Goal: Transaction & Acquisition: Purchase product/service

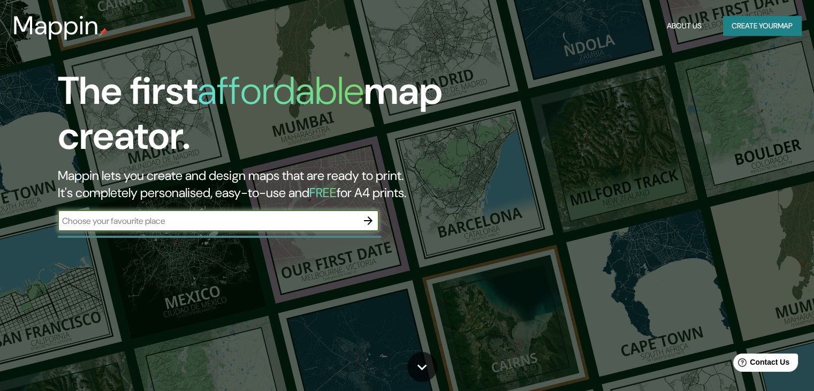
click at [196, 223] on input "text" at bounding box center [208, 221] width 300 height 12
click at [290, 216] on input "text" at bounding box center [208, 221] width 300 height 12
type input "[GEOGRAPHIC_DATA]"
click at [371, 223] on icon "button" at bounding box center [368, 220] width 13 height 13
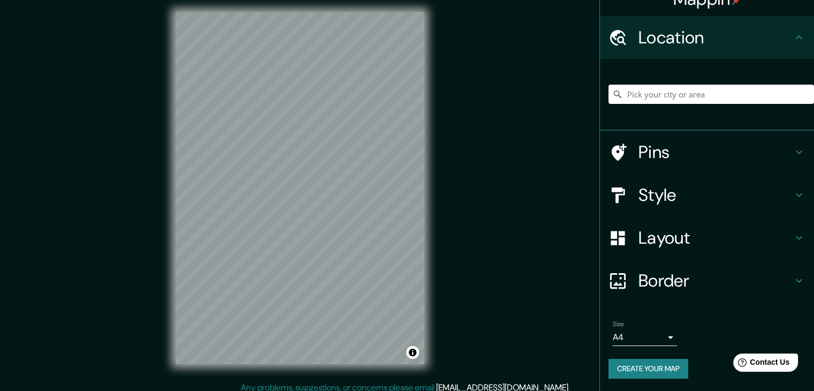
scroll to position [12, 0]
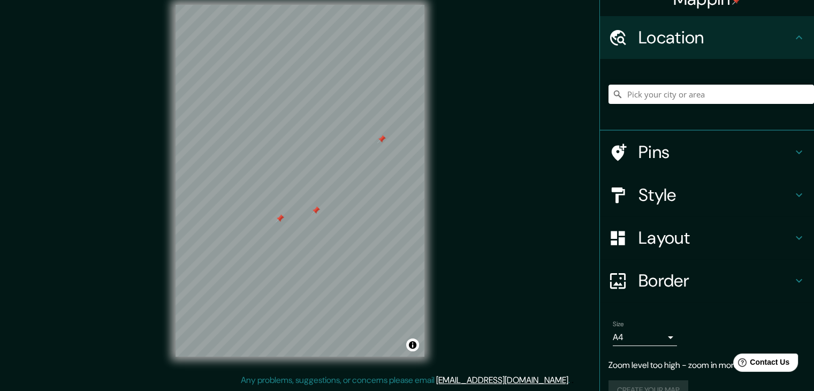
click at [668, 156] on h4 "Pins" at bounding box center [716, 151] width 154 height 21
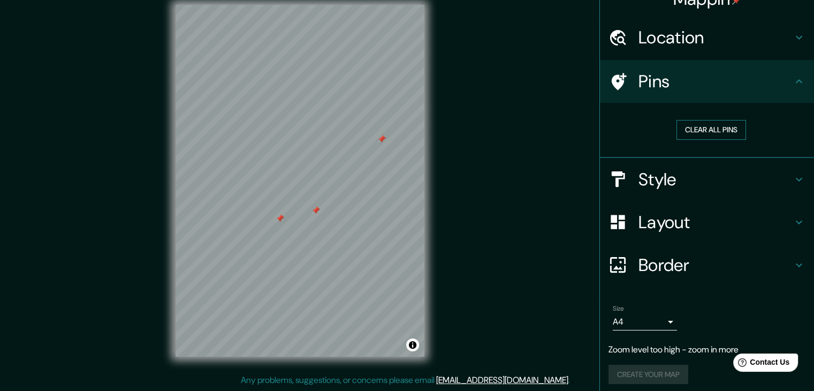
click at [713, 127] on button "Clear all pins" at bounding box center [712, 130] width 70 height 20
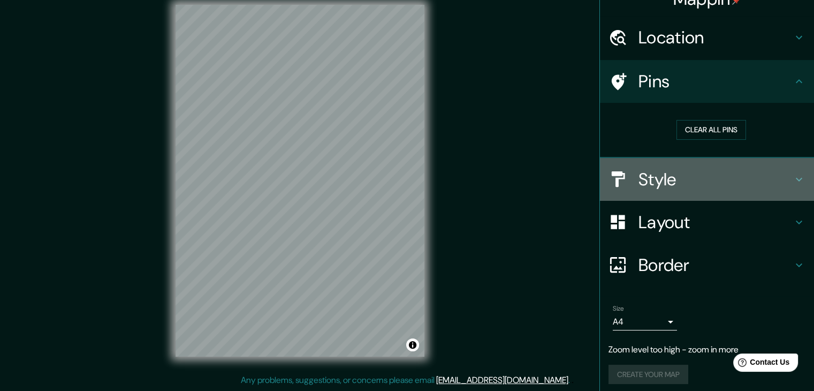
click at [685, 177] on h4 "Style" at bounding box center [716, 179] width 154 height 21
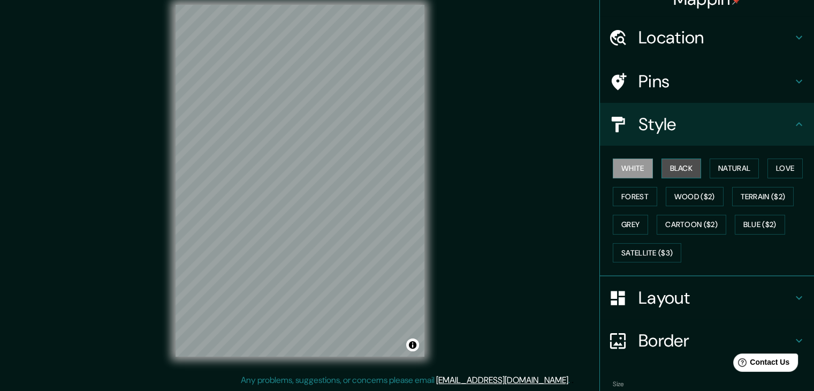
click at [677, 173] on button "Black" at bounding box center [682, 168] width 40 height 20
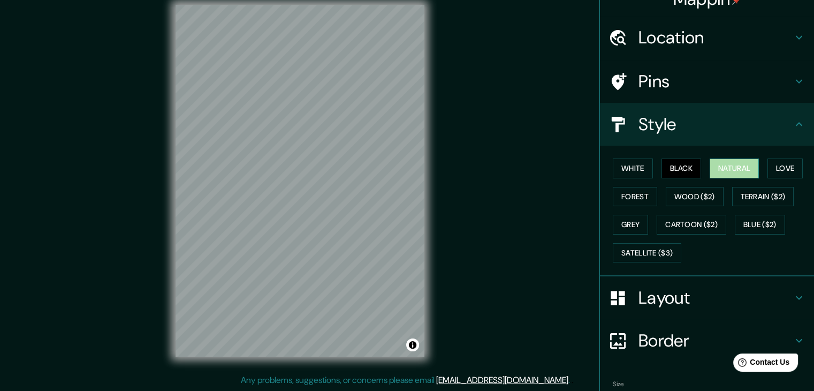
click at [712, 168] on button "Natural" at bounding box center [734, 168] width 49 height 20
click at [791, 166] on button "Love" at bounding box center [785, 168] width 35 height 20
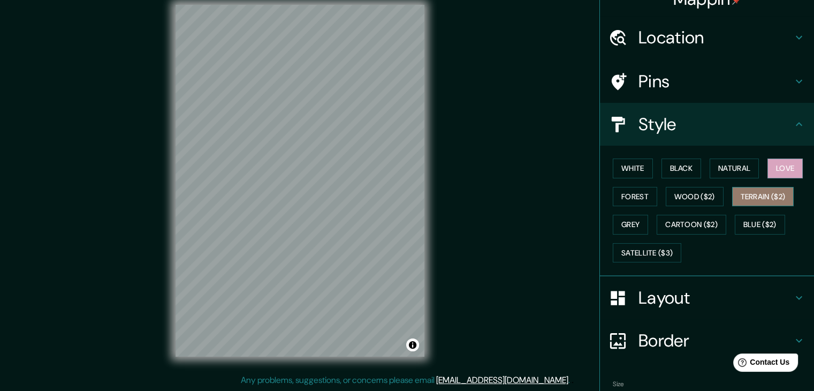
click at [768, 193] on button "Terrain ($2)" at bounding box center [763, 197] width 62 height 20
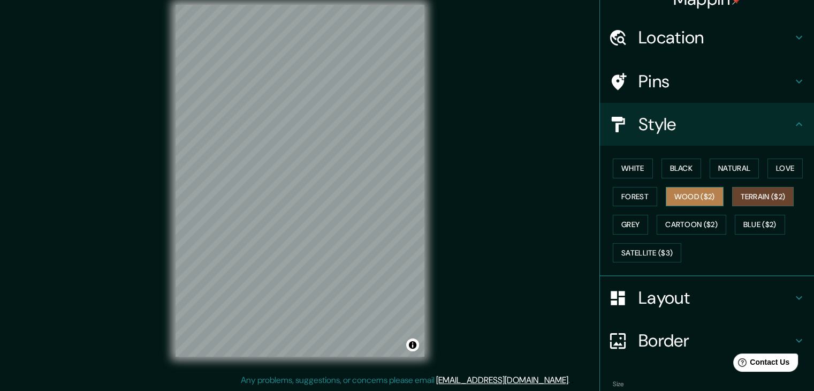
click at [692, 195] on button "Wood ($2)" at bounding box center [695, 197] width 58 height 20
click at [779, 195] on button "Terrain ($2)" at bounding box center [763, 197] width 62 height 20
click at [634, 191] on button "Forest" at bounding box center [635, 197] width 44 height 20
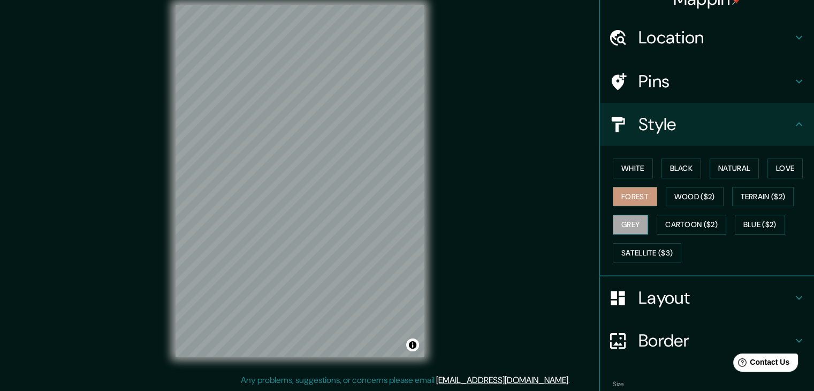
click at [627, 222] on button "Grey" at bounding box center [630, 225] width 35 height 20
click at [792, 168] on button "Love" at bounding box center [785, 168] width 35 height 20
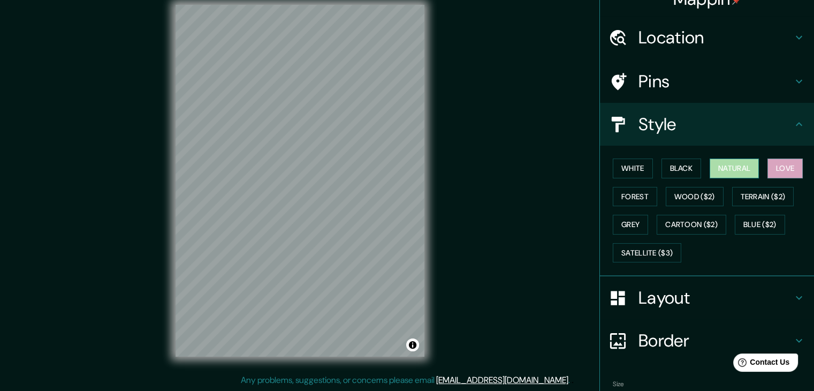
click at [753, 168] on button "Natural" at bounding box center [734, 168] width 49 height 20
click at [672, 168] on button "Black" at bounding box center [682, 168] width 40 height 20
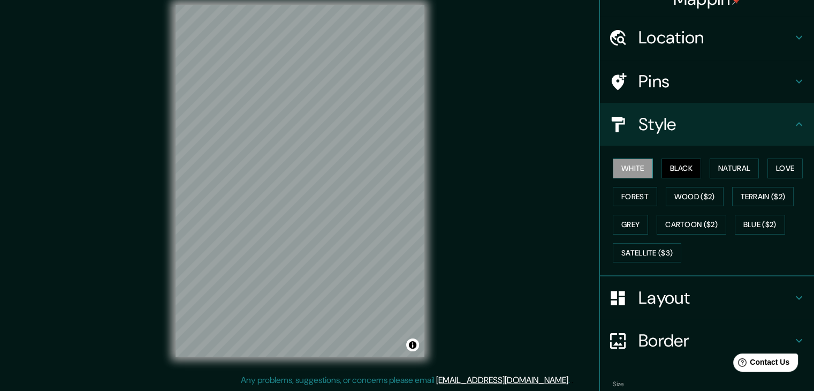
click at [636, 167] on button "White" at bounding box center [633, 168] width 40 height 20
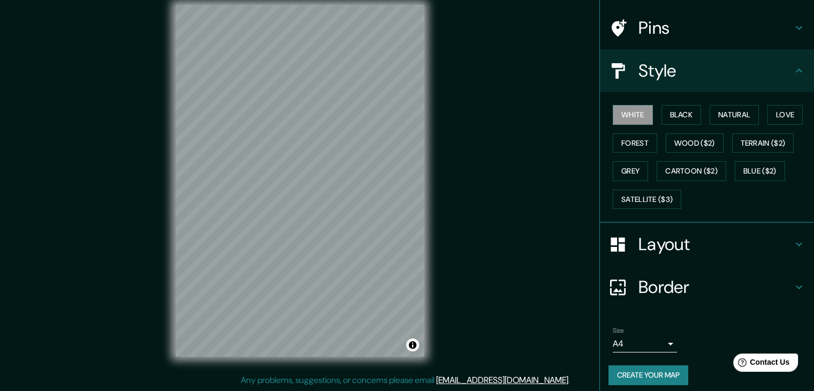
click at [731, 13] on div "Pins" at bounding box center [707, 27] width 214 height 43
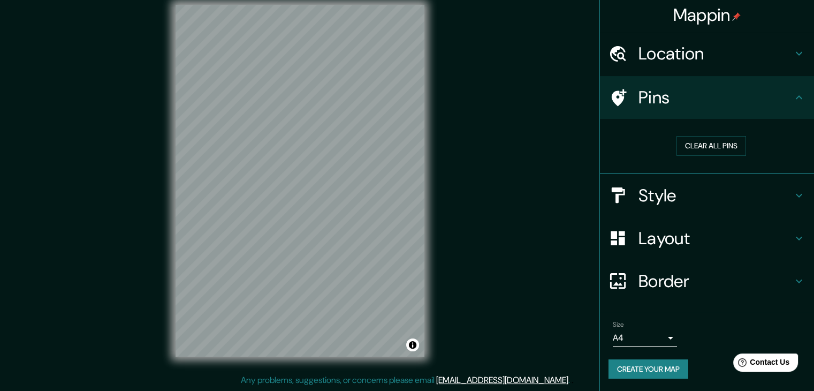
scroll to position [2, 0]
click at [656, 373] on button "Create your map" at bounding box center [649, 369] width 80 height 20
drag, startPoint x: 450, startPoint y: 158, endPoint x: 715, endPoint y: 133, distance: 266.6
click at [715, 133] on div "Clear all pins" at bounding box center [712, 145] width 206 height 37
click at [713, 140] on button "Clear all pins" at bounding box center [712, 146] width 70 height 20
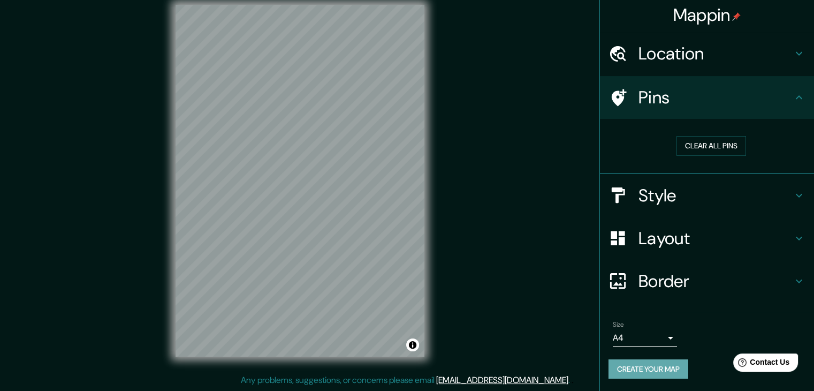
click at [646, 371] on button "Create your map" at bounding box center [649, 369] width 80 height 20
click at [695, 287] on h4 "Border" at bounding box center [716, 280] width 154 height 21
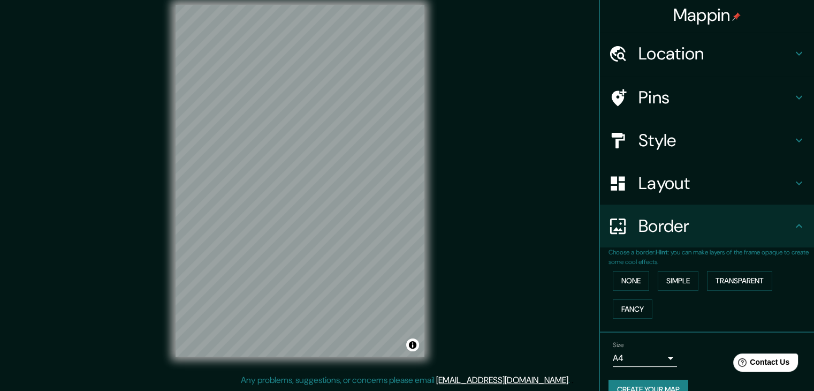
click at [741, 233] on h4 "Border" at bounding box center [716, 225] width 154 height 21
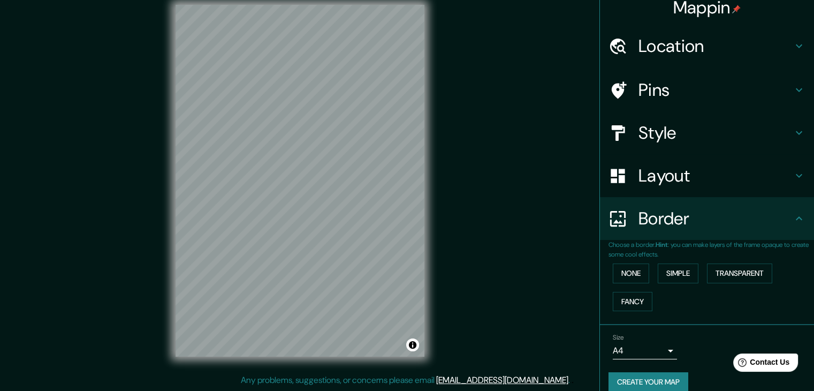
scroll to position [22, 0]
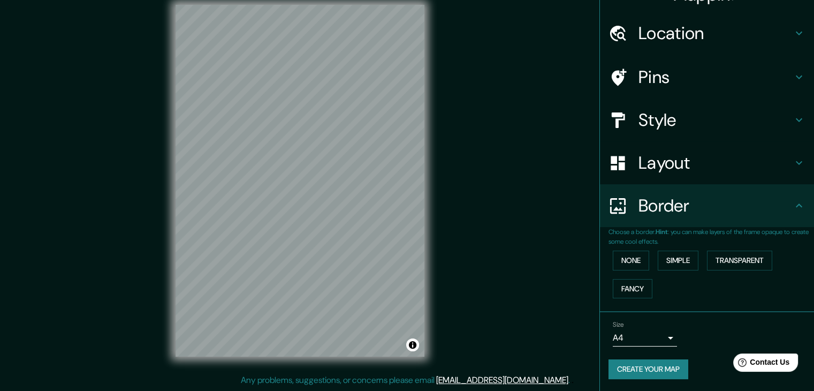
click at [301, 225] on div "© Mapbox © OpenStreetMap Improve this map" at bounding box center [299, 181] width 283 height 386
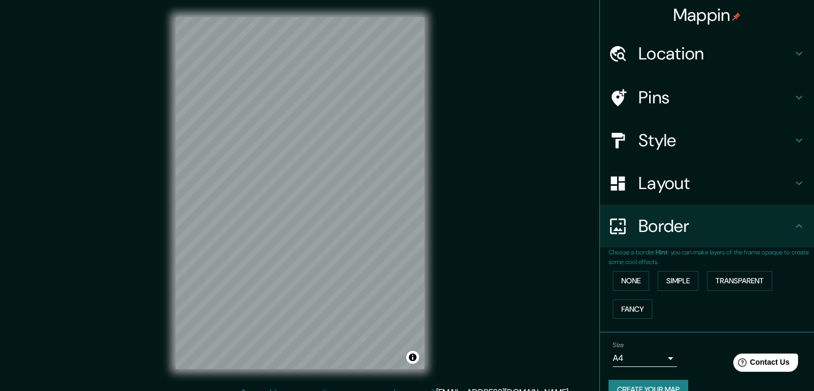
scroll to position [0, 0]
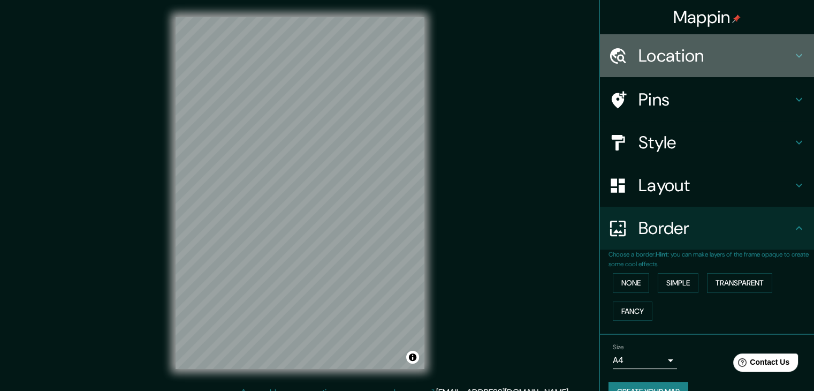
click at [694, 47] on h4 "Location" at bounding box center [716, 55] width 154 height 21
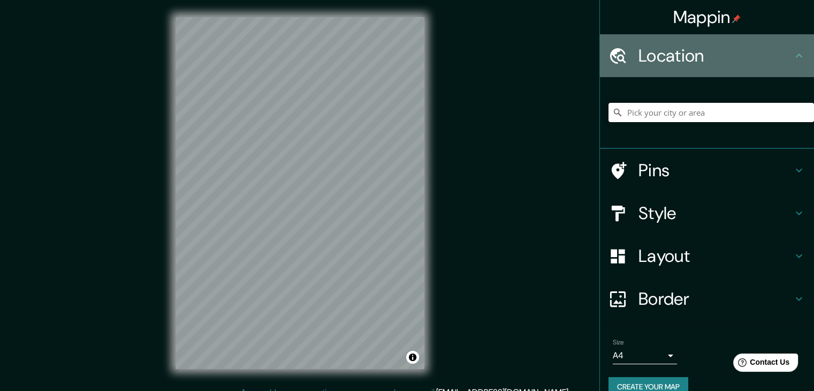
click at [694, 47] on h4 "Location" at bounding box center [716, 55] width 154 height 21
click at [693, 55] on h4 "Location" at bounding box center [716, 55] width 154 height 21
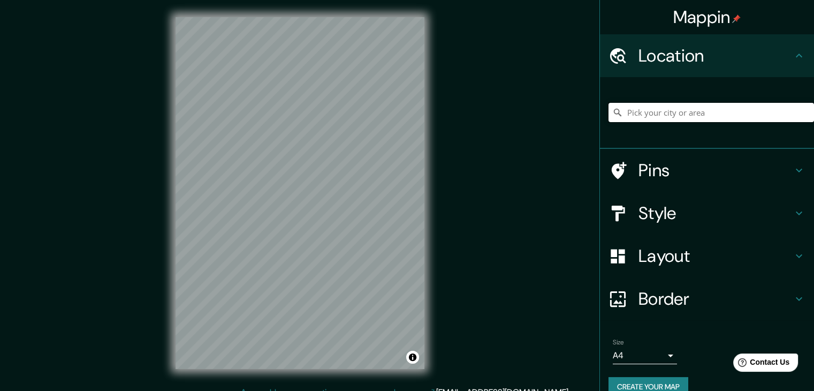
click at [691, 109] on input "Pick your city or area" at bounding box center [712, 112] width 206 height 19
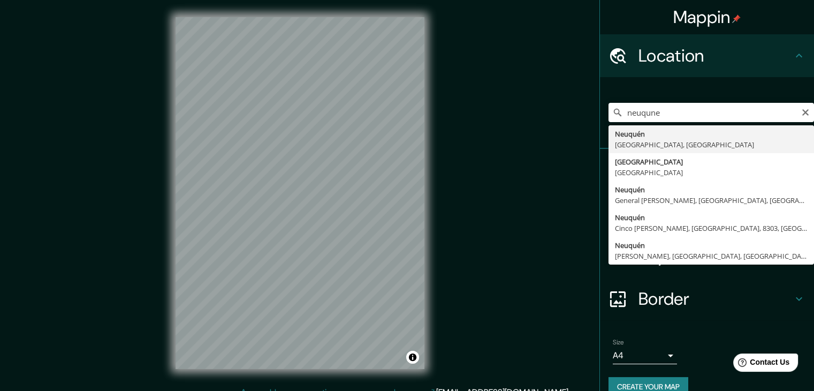
type input "[GEOGRAPHIC_DATA], [GEOGRAPHIC_DATA], [GEOGRAPHIC_DATA]"
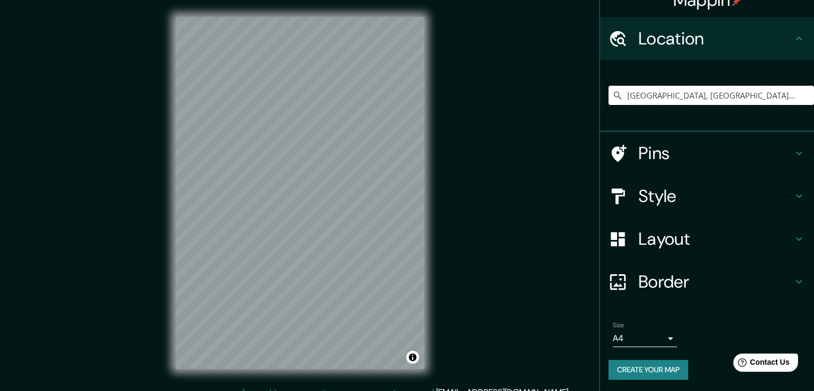
scroll to position [18, 0]
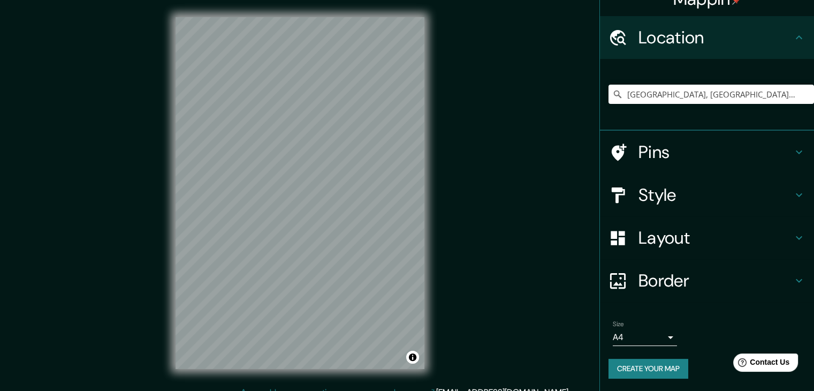
click at [644, 369] on button "Create your map" at bounding box center [649, 369] width 80 height 20
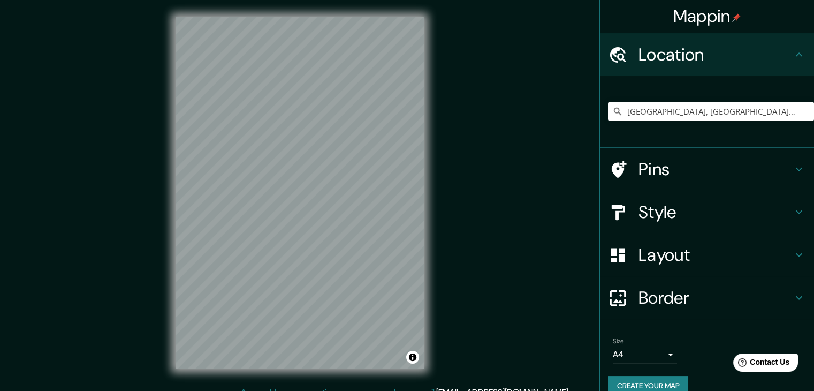
scroll to position [0, 0]
